Goal: Task Accomplishment & Management: Use online tool/utility

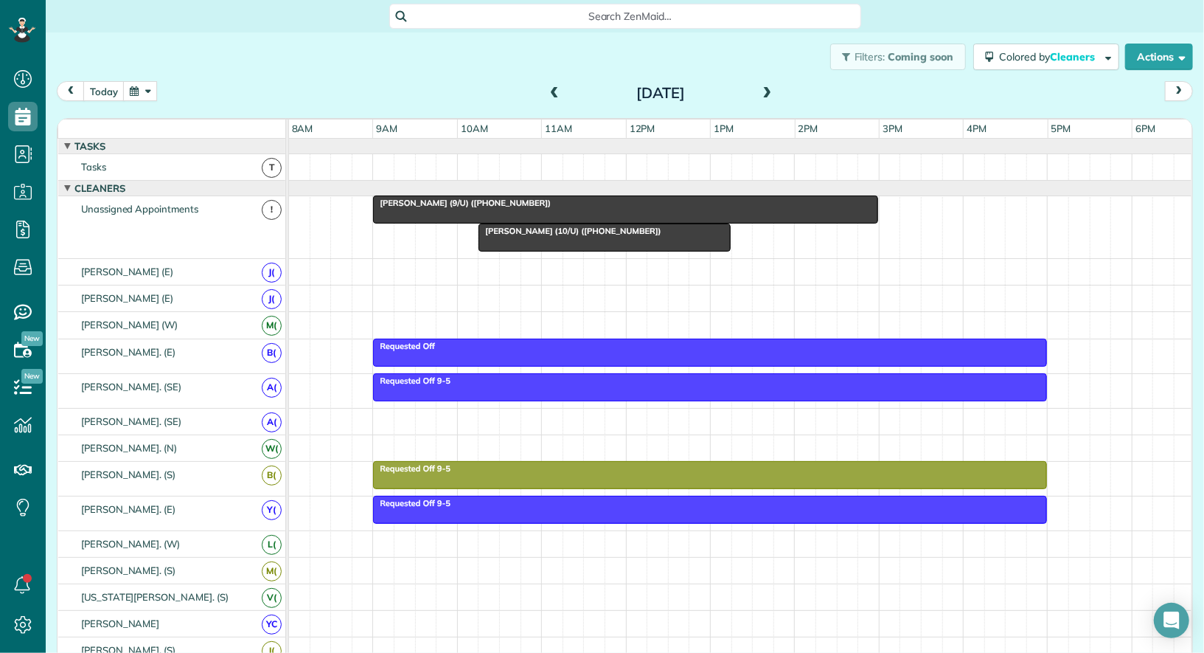
scroll to position [6, 6]
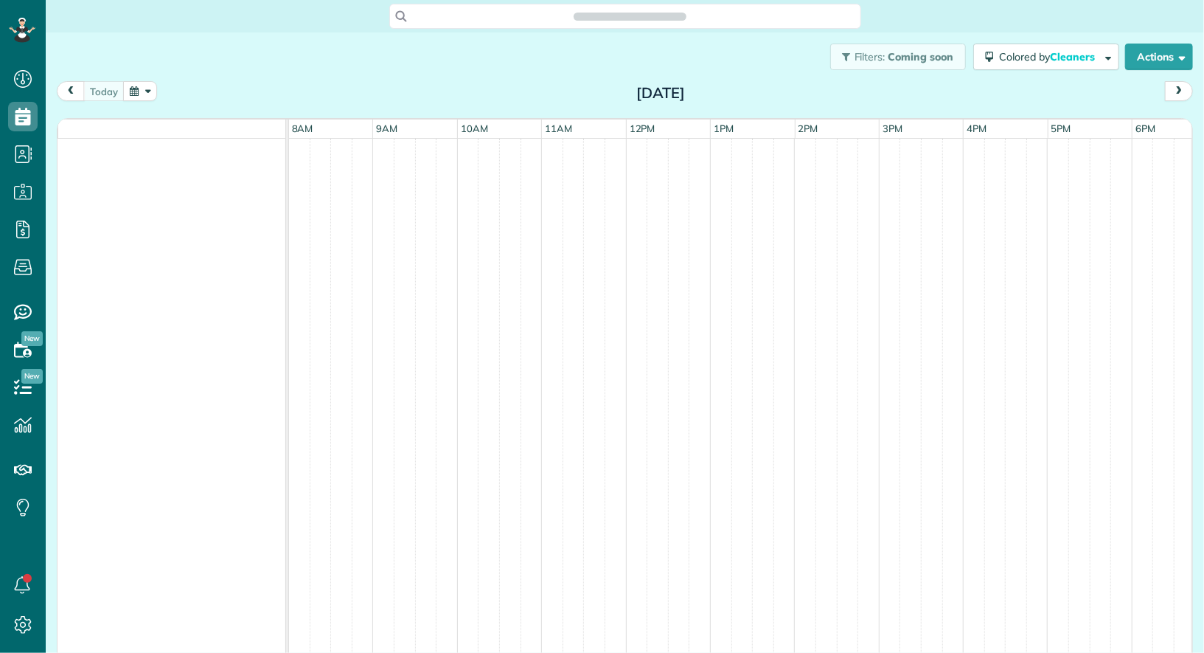
scroll to position [6, 6]
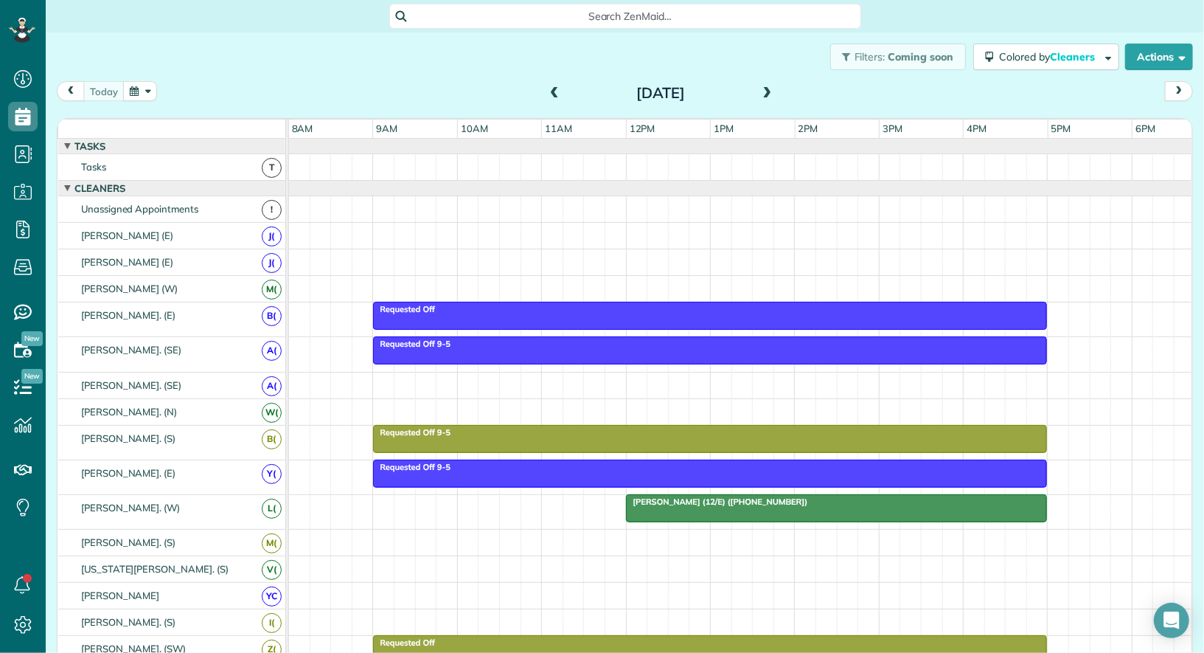
click at [655, 501] on div at bounding box center [837, 508] width 420 height 27
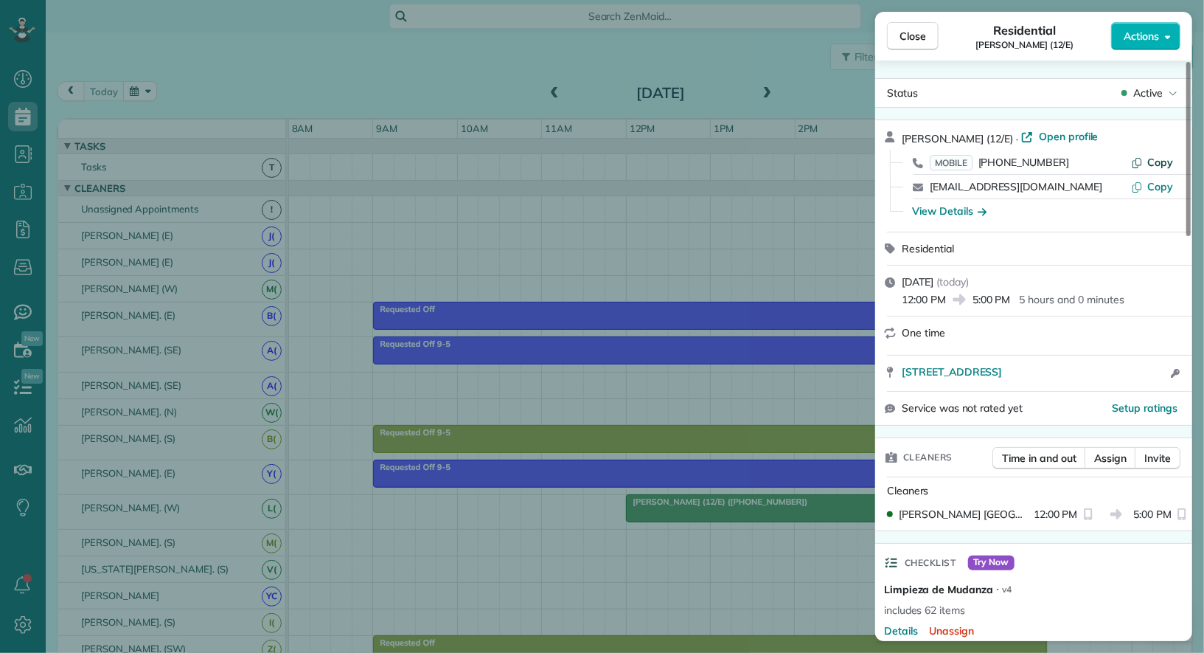
click at [1163, 159] on span "Copy" at bounding box center [1160, 162] width 26 height 13
click at [285, 82] on div "Close Residential [PERSON_NAME] (12/E) Actions Status Active [PERSON_NAME] (12/…" at bounding box center [602, 326] width 1204 height 653
